Goal: Task Accomplishment & Management: Manage account settings

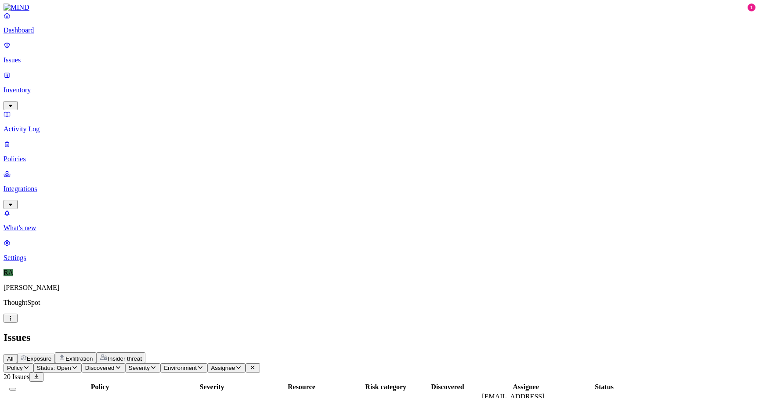
copy span "anusha.shetty"
drag, startPoint x: 629, startPoint y: 230, endPoint x: 594, endPoint y: 231, distance: 34.7
drag, startPoint x: 464, startPoint y: 71, endPoint x: 515, endPoint y: 72, distance: 51.0
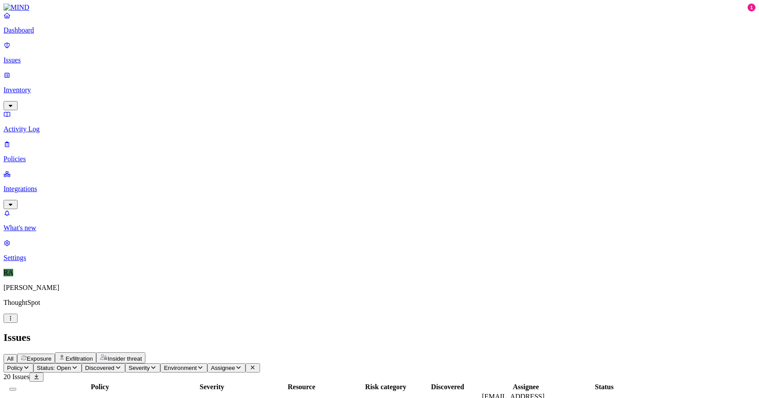
click at [408, 391] on div at bounding box center [353, 391] width 110 height 0
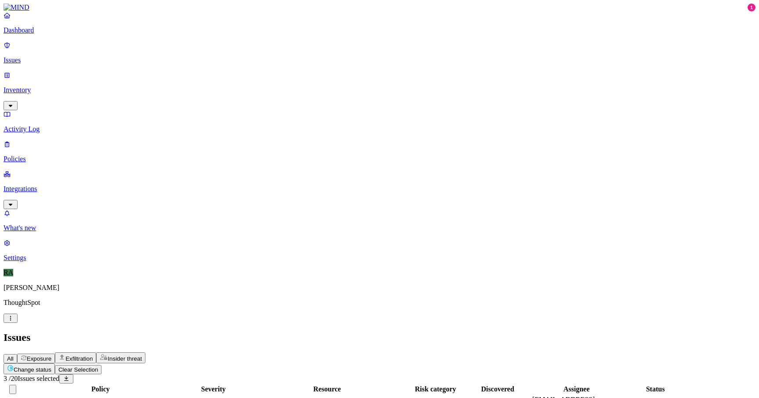
scroll to position [190, 0]
click at [134, 48] on html "Dashboard Issues Inventory Activity Log Policies Integrations What's new 1 Sett…" at bounding box center [379, 342] width 759 height 684
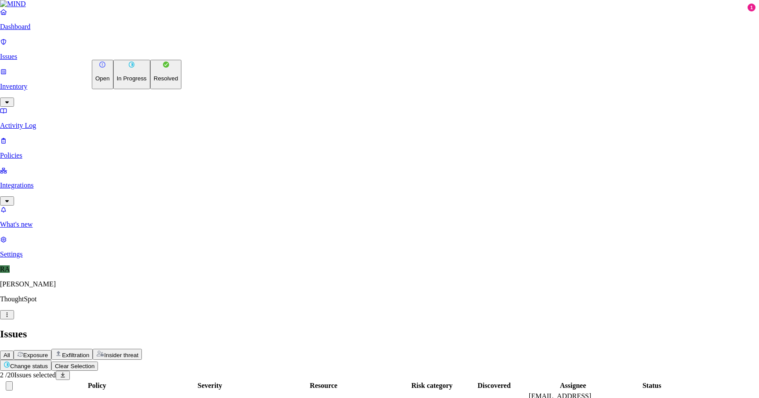
click at [154, 82] on p "Resolved" at bounding box center [166, 78] width 25 height 7
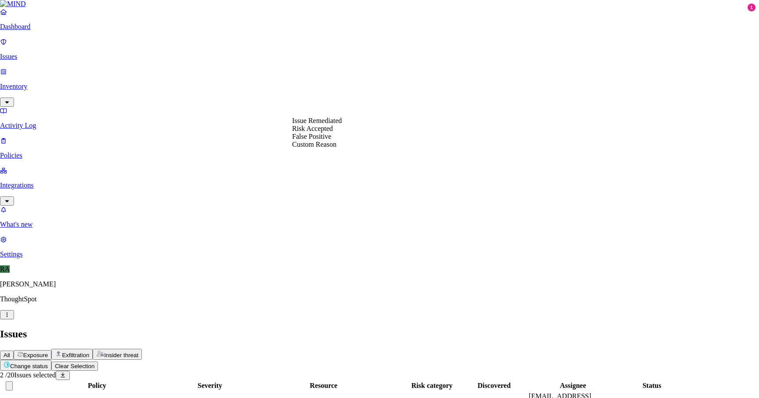
select select "Risk Accepted"
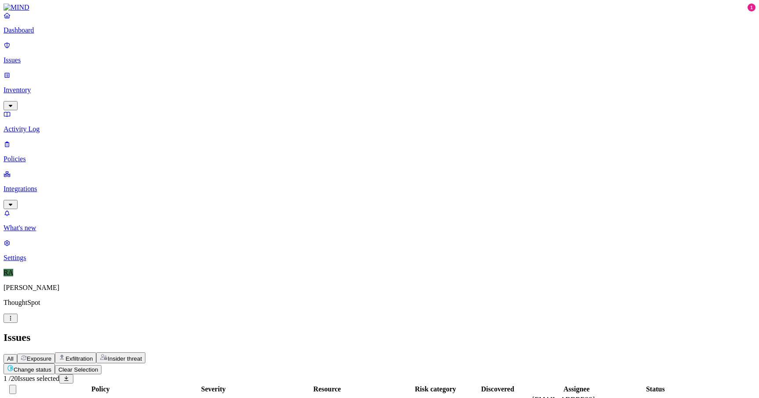
click at [140, 53] on html "Dashboard Issues Inventory Activity Log Policies Integrations What's new 1 Sett…" at bounding box center [379, 309] width 759 height 619
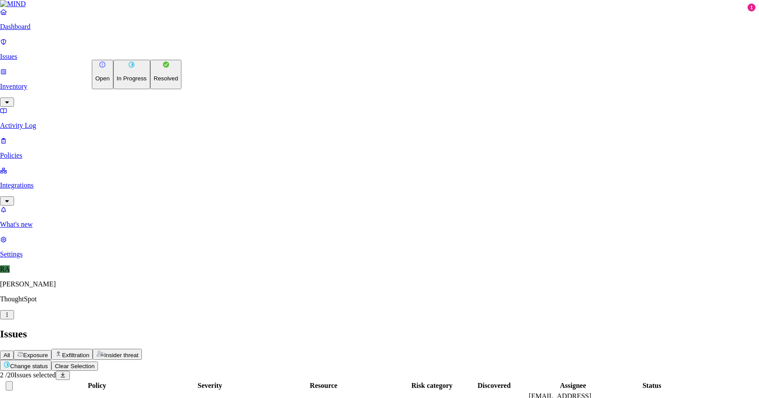
click at [134, 89] on button "In Progress" at bounding box center [131, 74] width 37 height 29
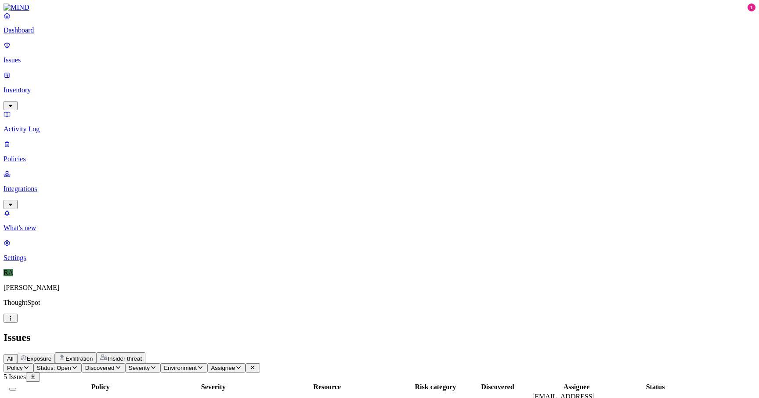
click at [310, 398] on span "test_signed_urls.py" at bounding box center [278, 404] width 61 height 7
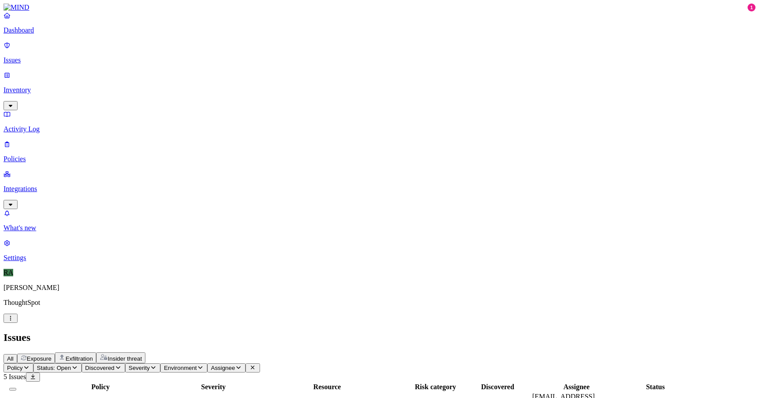
drag, startPoint x: 629, startPoint y: 105, endPoint x: 682, endPoint y: 105, distance: 52.7
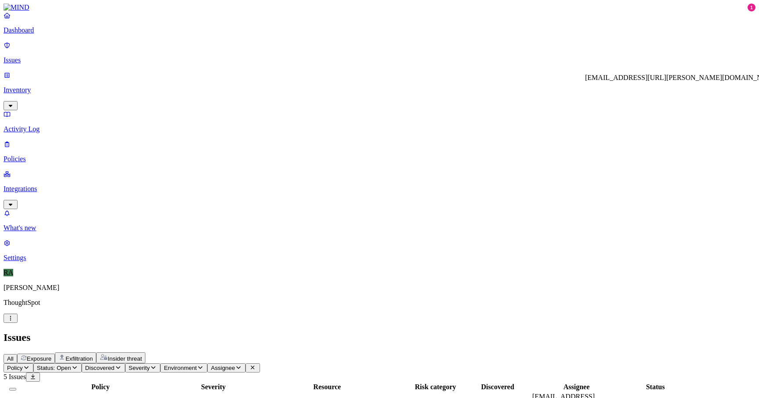
copy div "umaya.rameshbabu"
drag, startPoint x: 347, startPoint y: 218, endPoint x: 474, endPoint y: 99, distance: 173.4
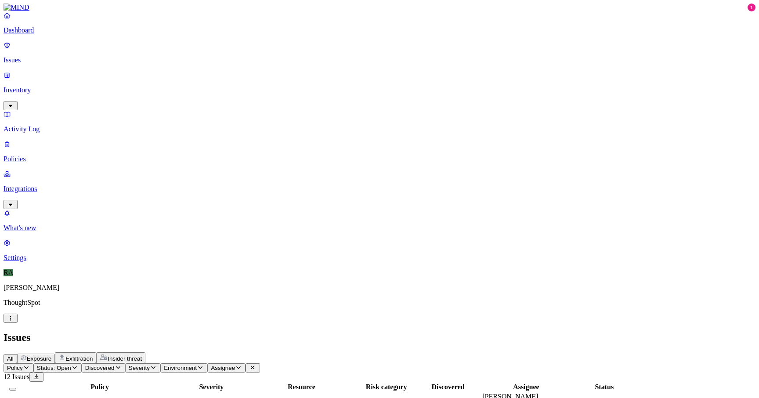
scroll to position [70, 0]
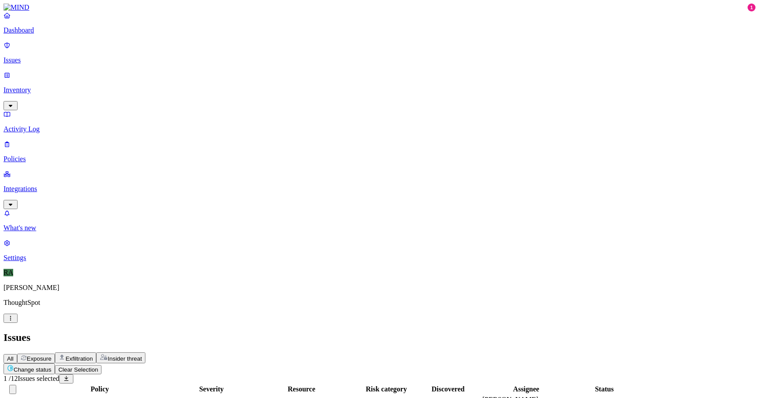
click at [144, 54] on html "Dashboard Issues Inventory Activity Log Policies Integrations What's new 1 Sett…" at bounding box center [379, 365] width 759 height 730
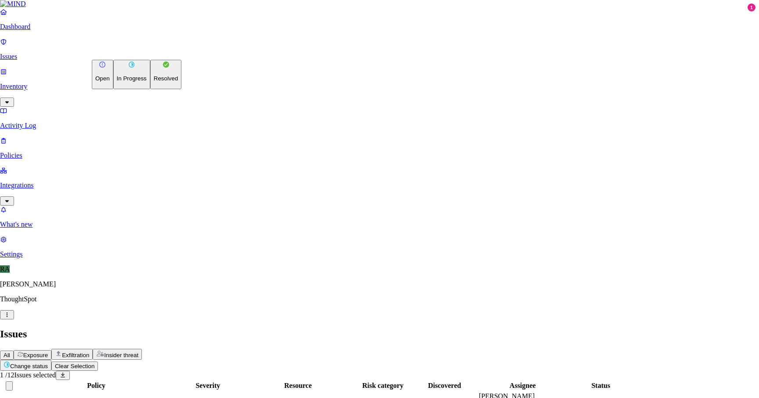
click at [150, 89] on button "Resolved" at bounding box center [166, 74] width 32 height 29
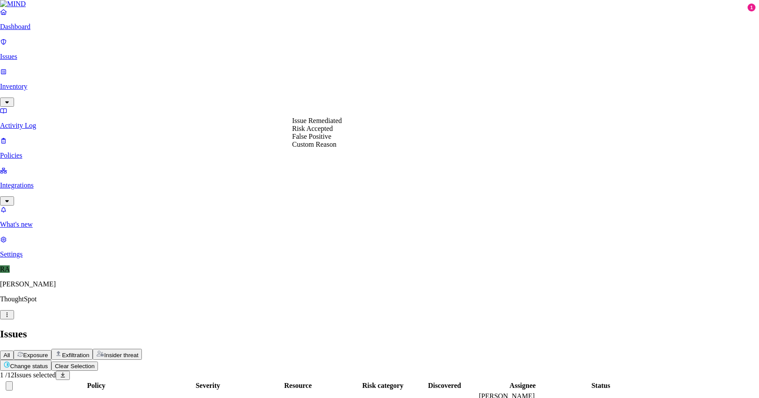
select select "Risk Accepted"
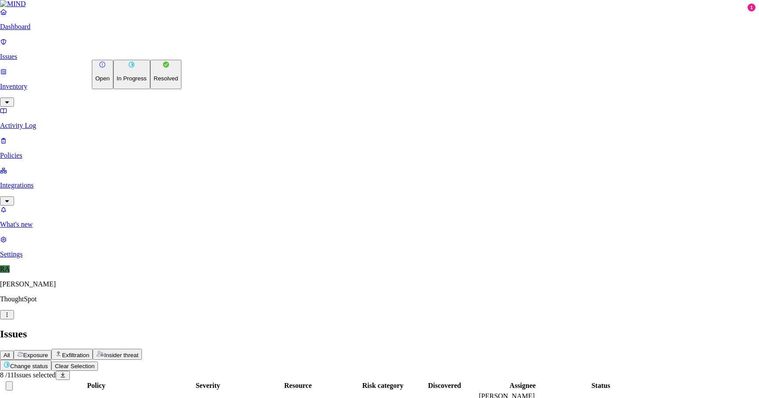
click at [133, 50] on html "Dashboard Issues Inventory Activity Log Policies Integrations What's new 1 Sett…" at bounding box center [379, 346] width 759 height 693
click at [135, 82] on p "In Progress" at bounding box center [132, 78] width 30 height 7
